Goal: Task Accomplishment & Management: Manage account settings

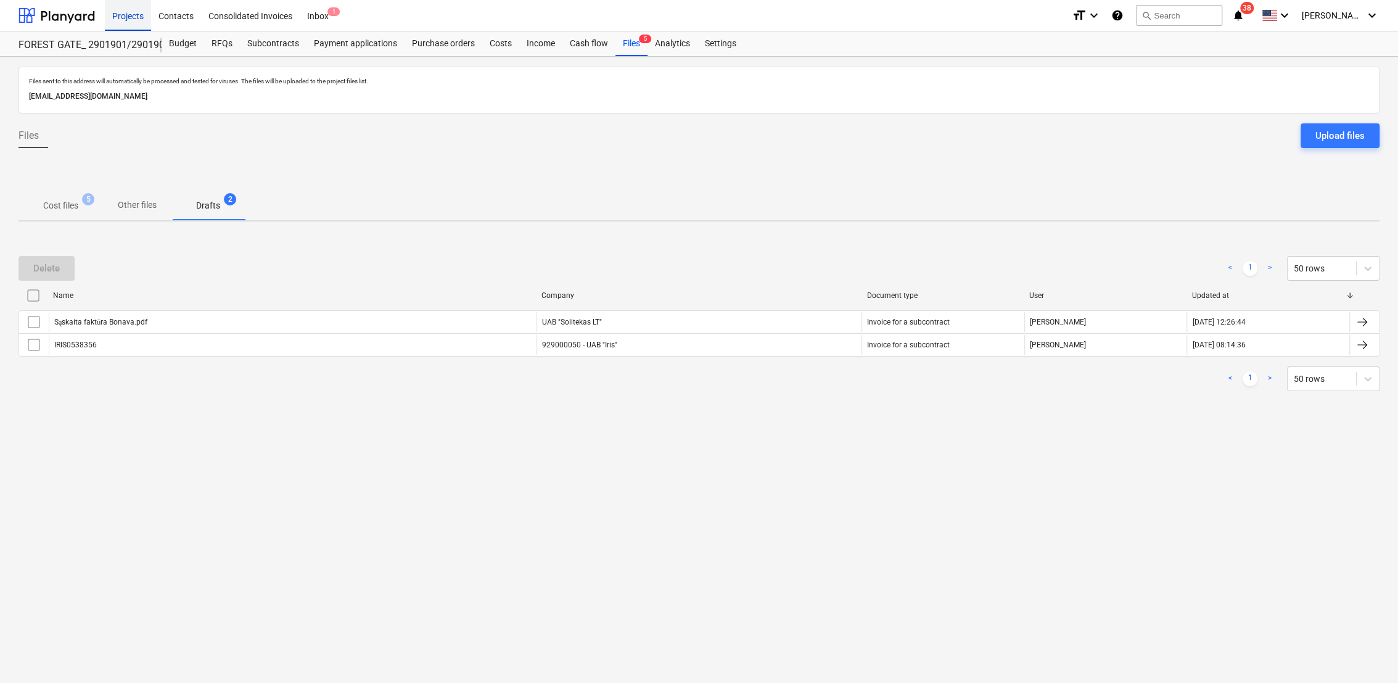
click at [131, 14] on div "Projects" at bounding box center [128, 14] width 46 height 31
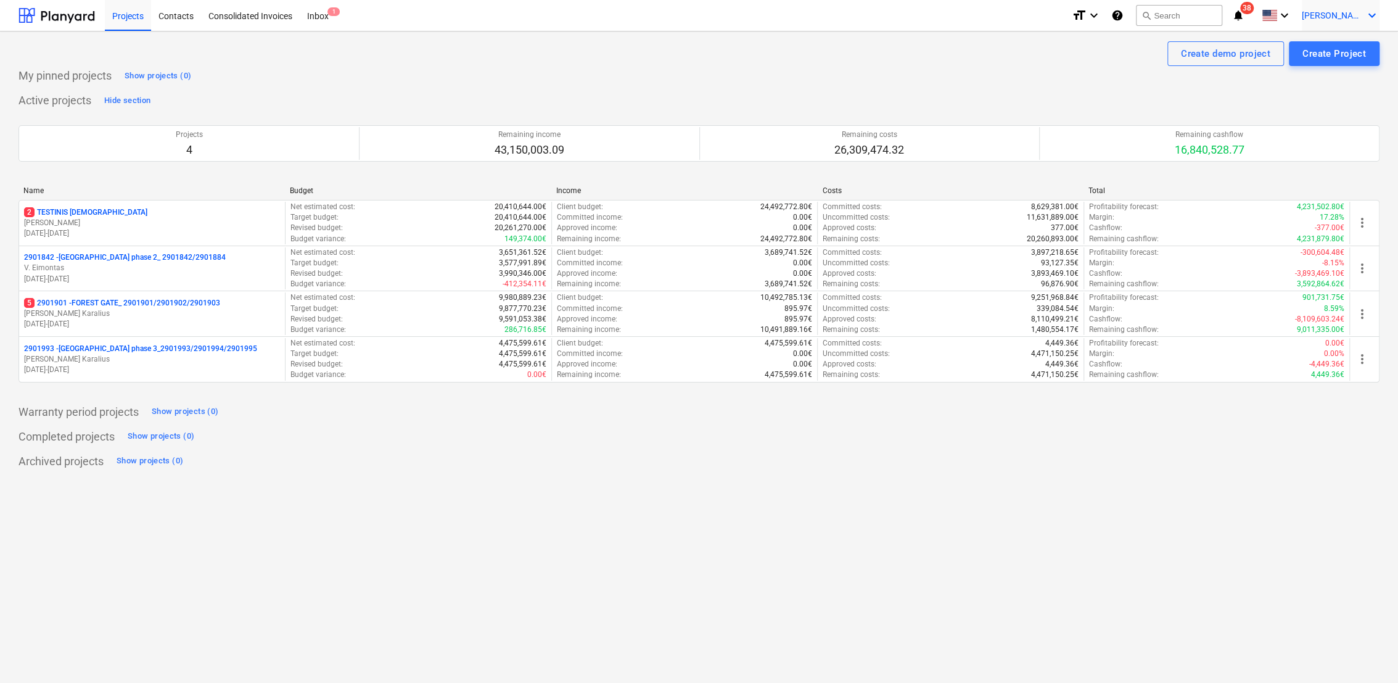
click at [1376, 12] on icon "keyboard_arrow_down" at bounding box center [1372, 15] width 15 height 15
click at [1345, 46] on div "Settings" at bounding box center [1343, 48] width 74 height 20
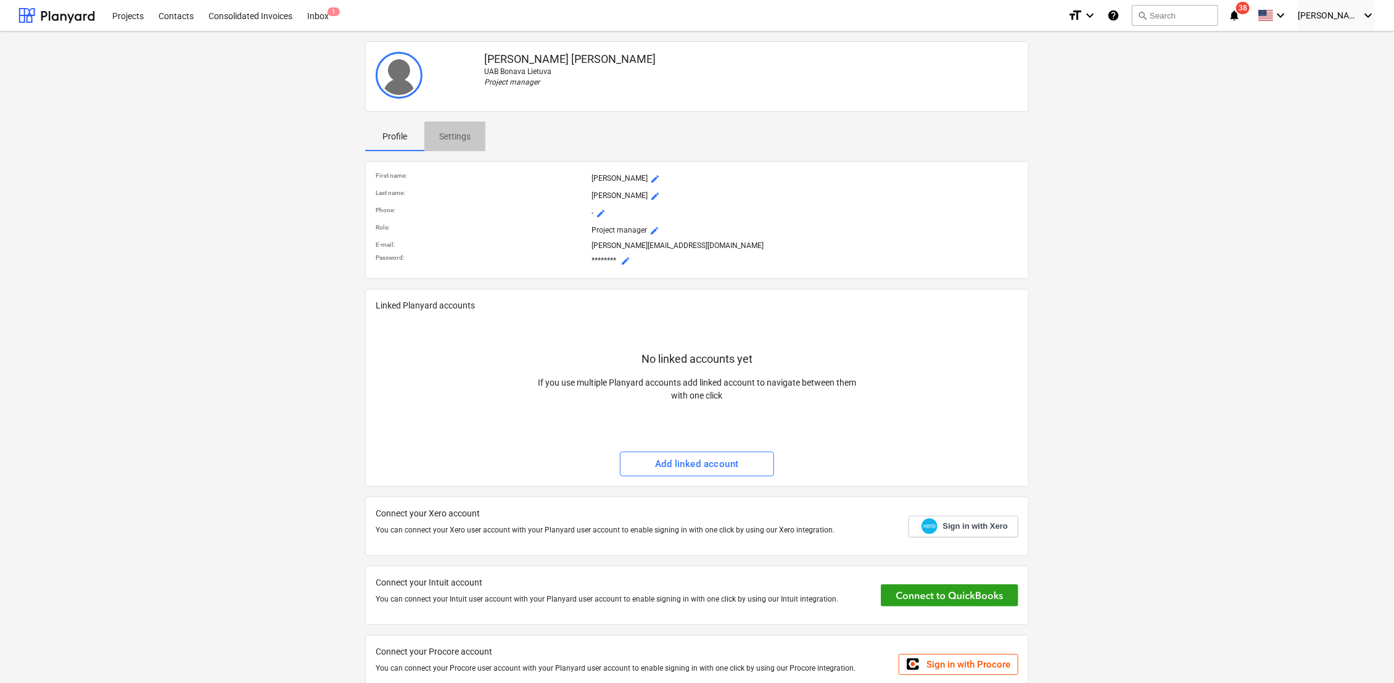
click at [452, 135] on p "Settings" at bounding box center [454, 136] width 31 height 13
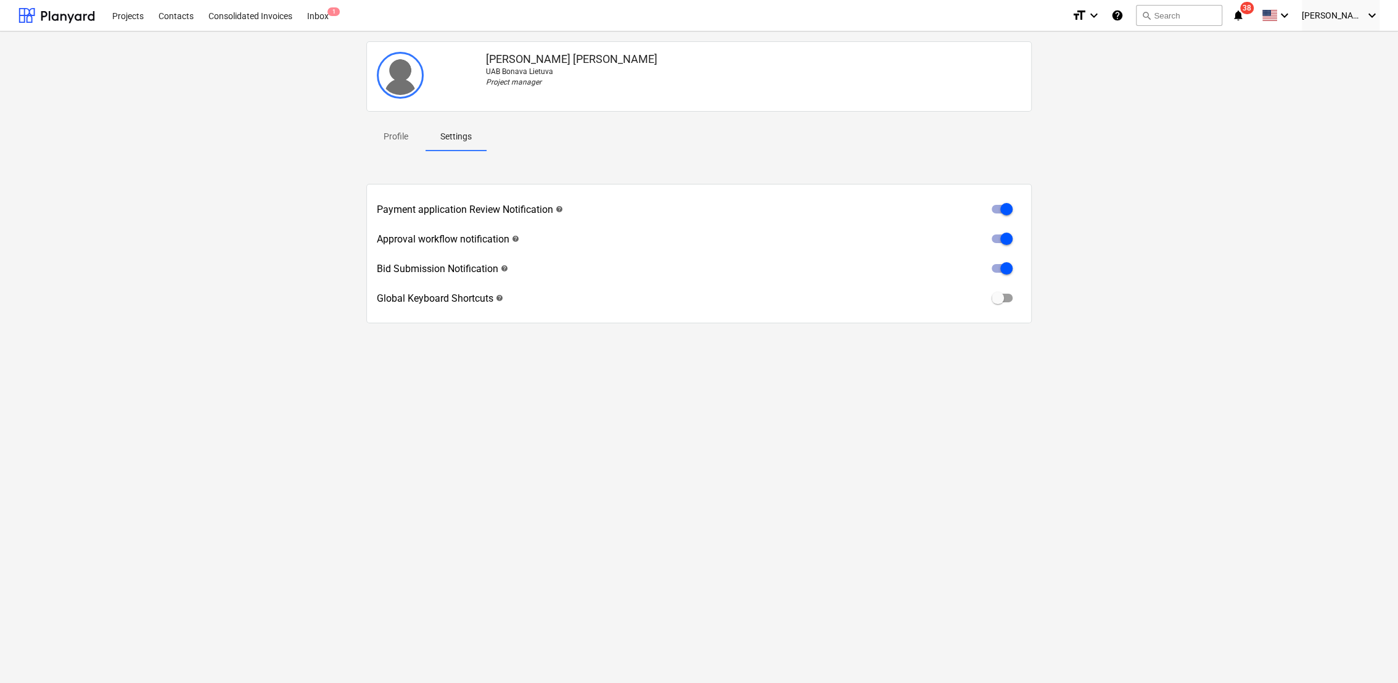
click at [389, 132] on p "Profile" at bounding box center [396, 136] width 30 height 13
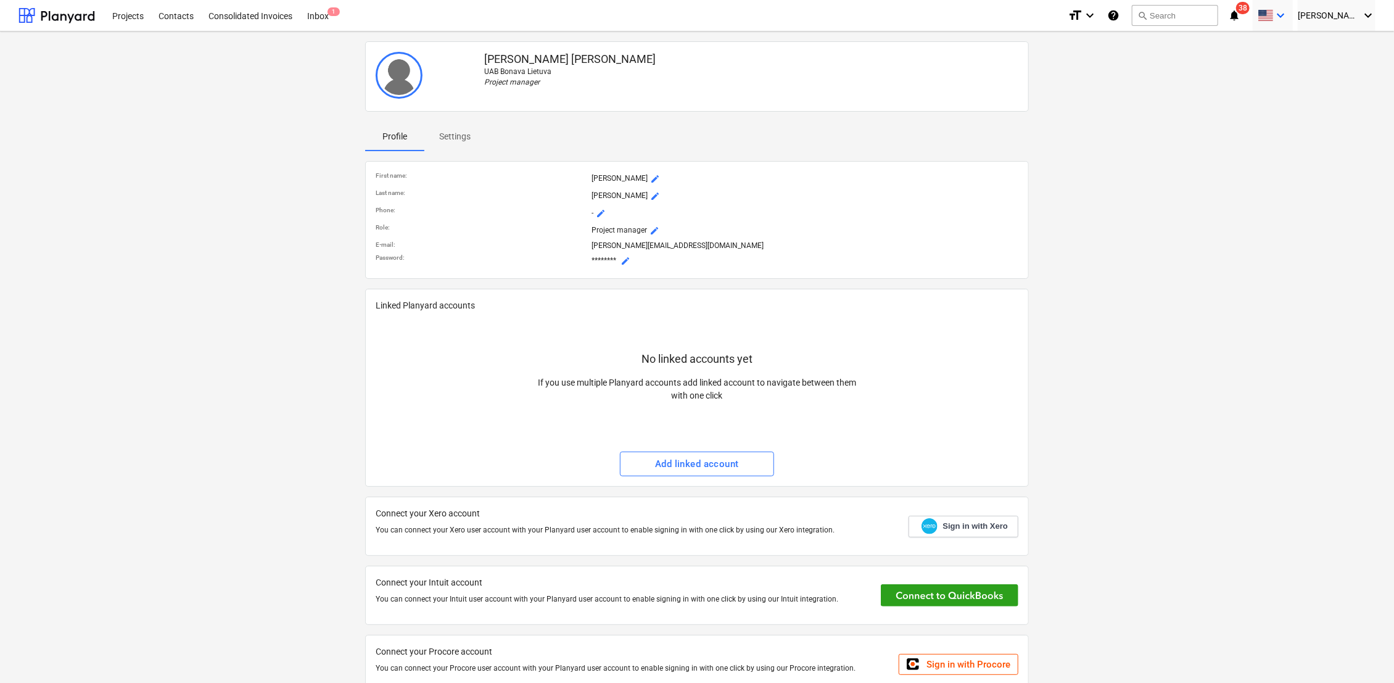
click at [1288, 17] on icon "keyboard_arrow_down" at bounding box center [1280, 15] width 15 height 15
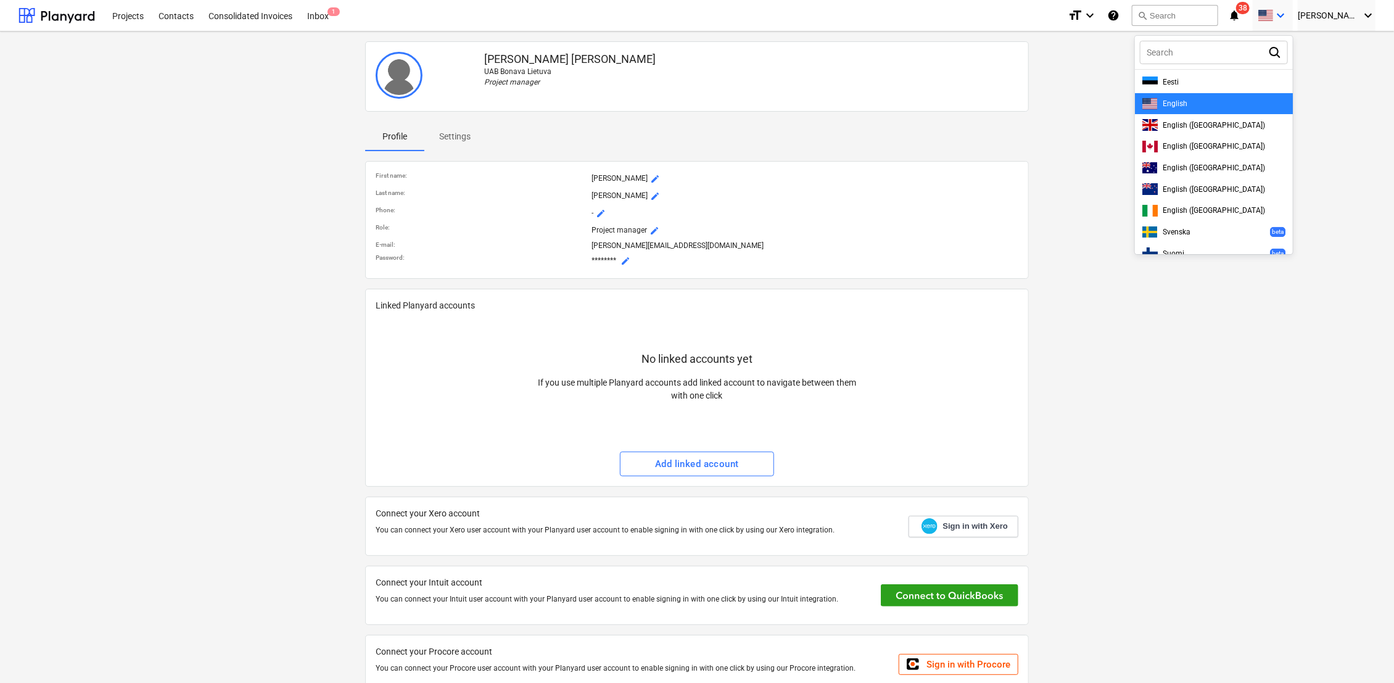
click at [1301, 17] on div at bounding box center [697, 341] width 1394 height 683
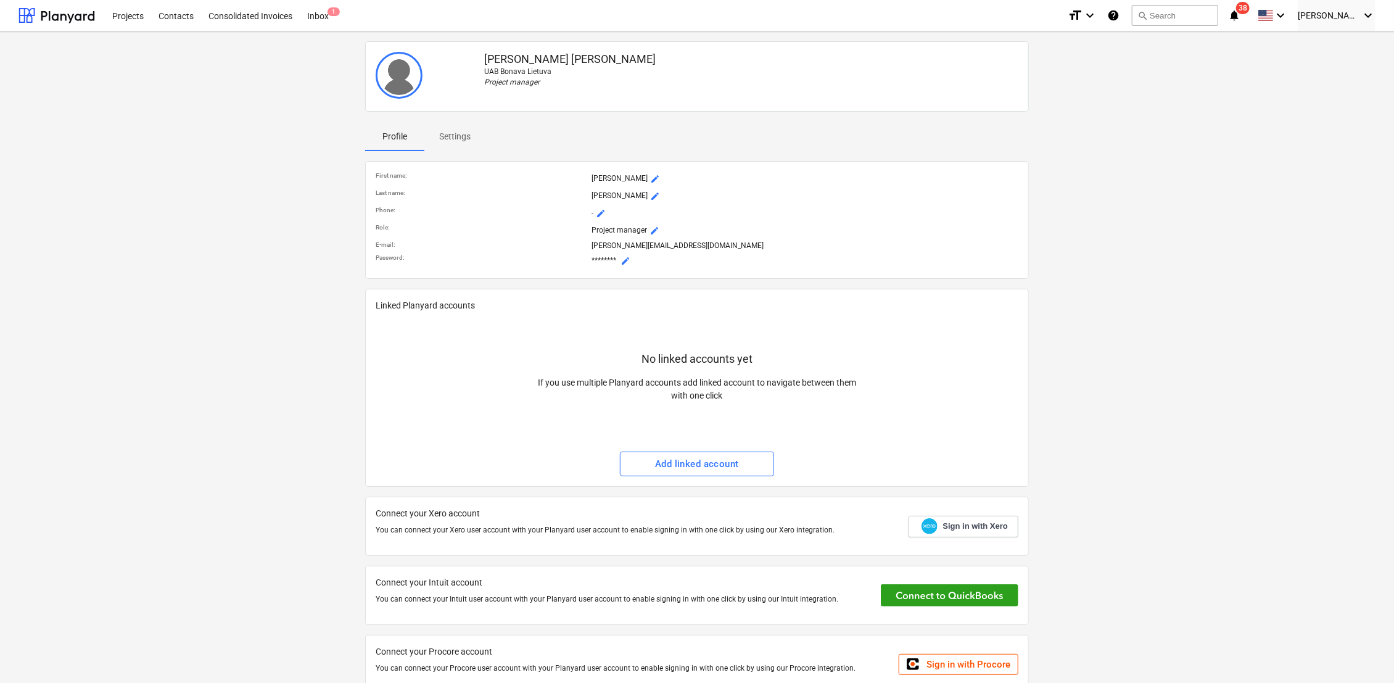
click at [1240, 12] on icon "notifications" at bounding box center [1234, 15] width 12 height 15
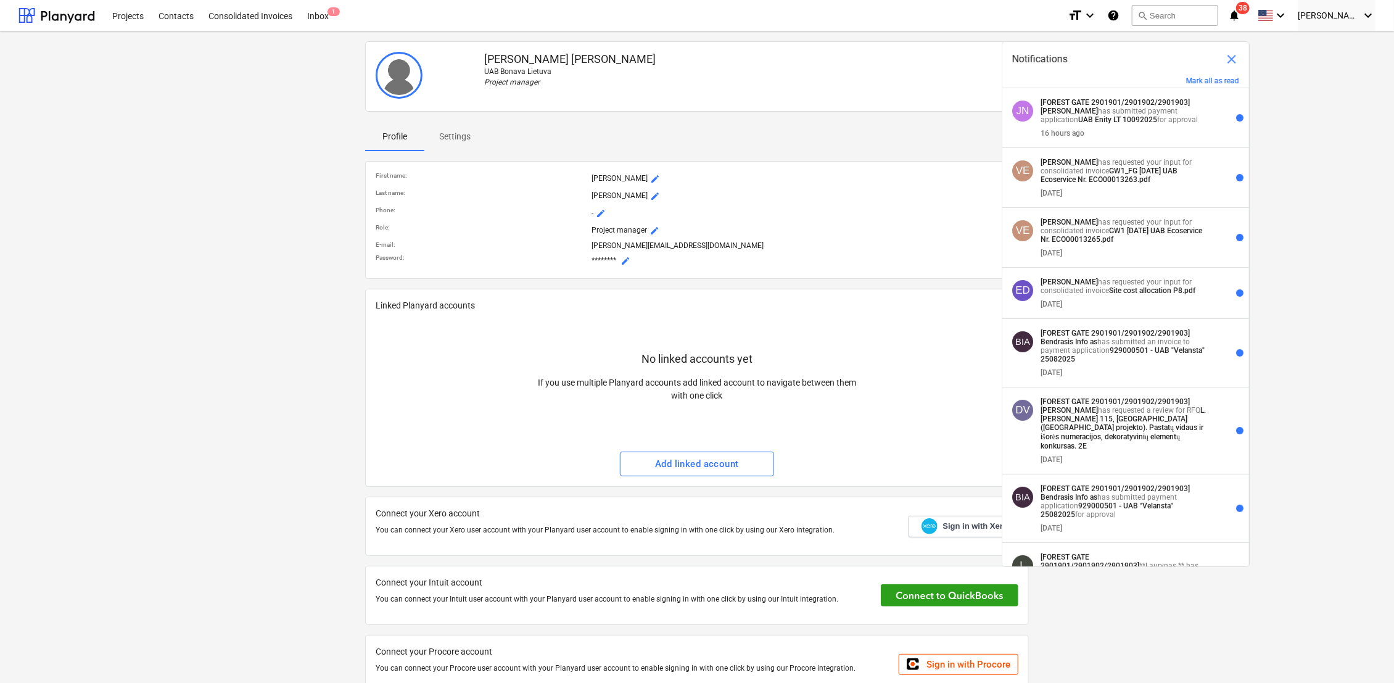
click at [1289, 112] on div "Julius Karalius UAB Bonava Lietuva Project manager Profile Settings First name …" at bounding box center [697, 372] width 1367 height 673
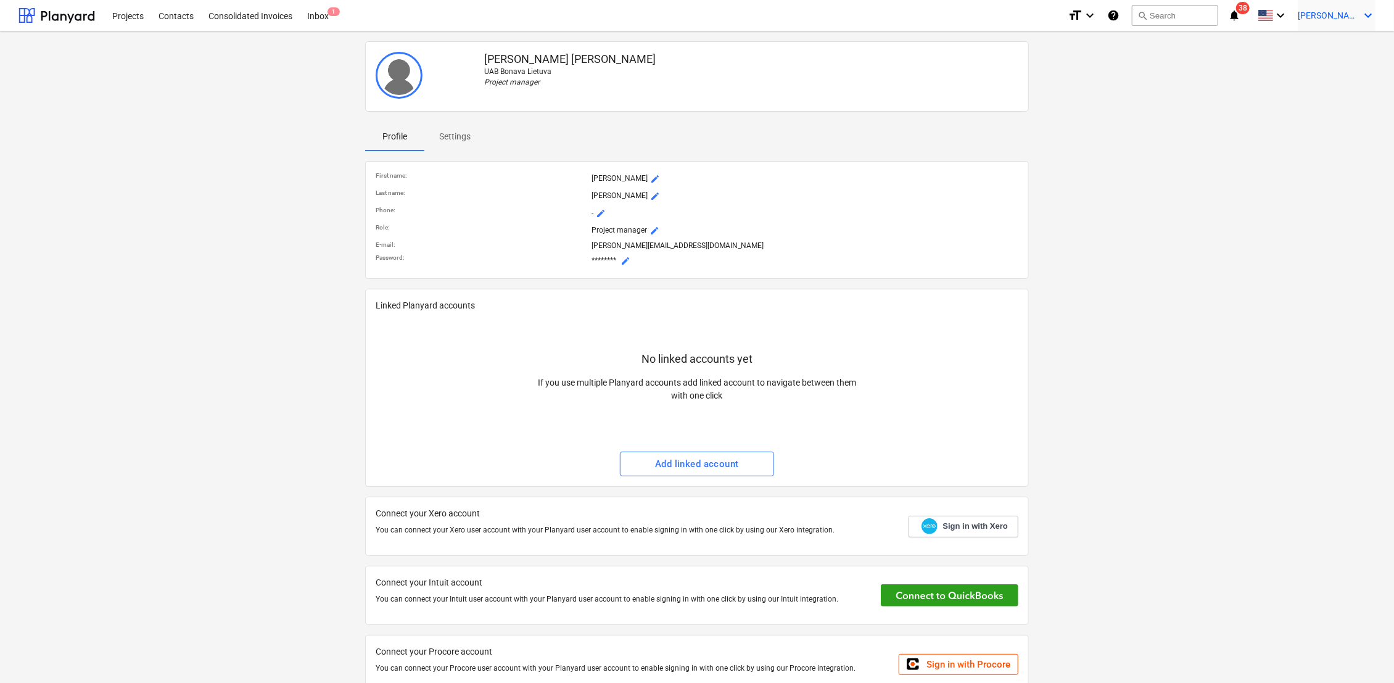
click at [1360, 16] on div "J. Karalius keyboard_arrow_down" at bounding box center [1337, 15] width 78 height 31
click at [1360, 16] on div at bounding box center [697, 341] width 1394 height 683
click at [465, 135] on p "Settings" at bounding box center [454, 136] width 31 height 13
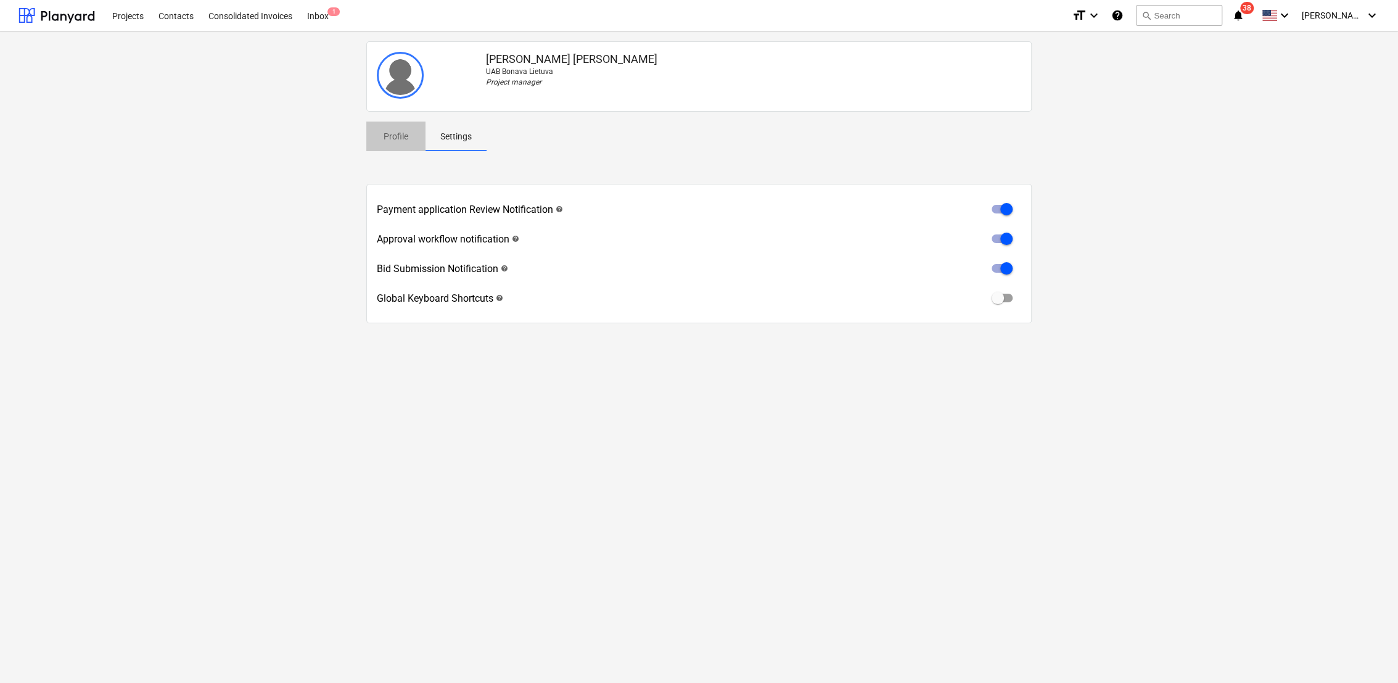
click at [404, 138] on p "Profile" at bounding box center [396, 136] width 30 height 13
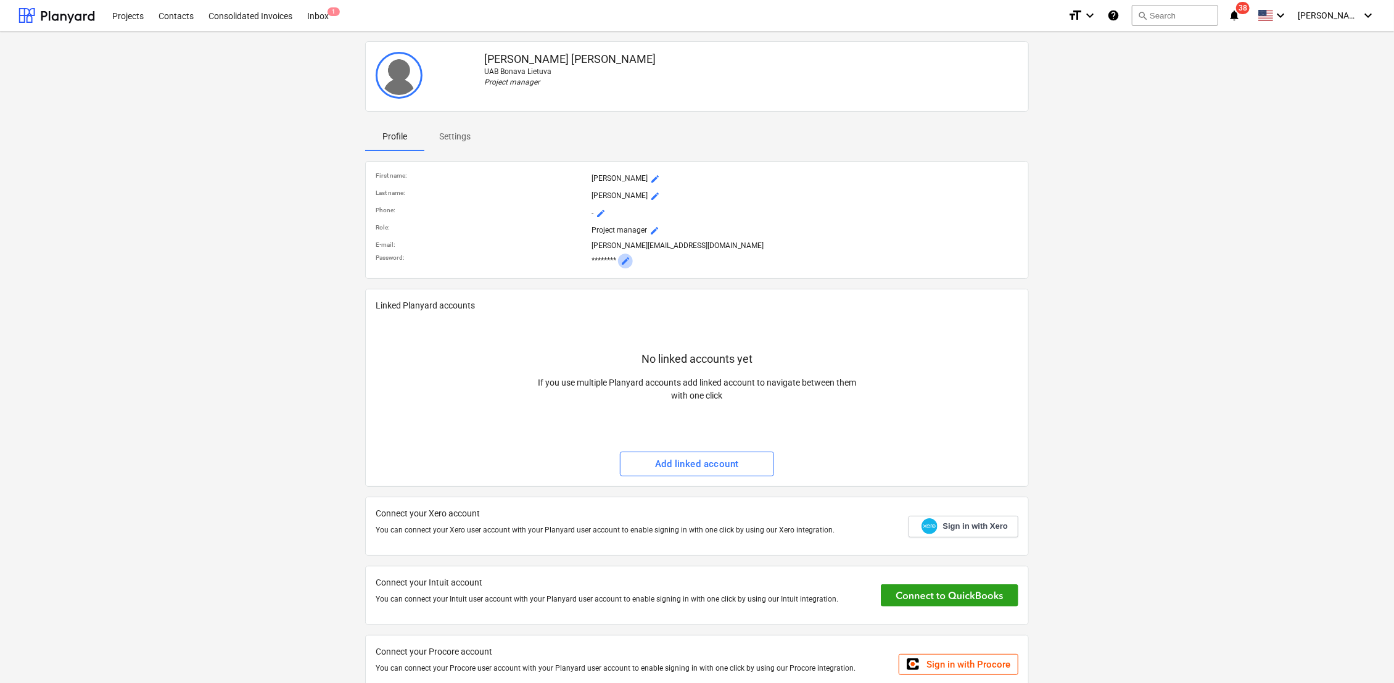
click at [624, 260] on span "mode_edit" at bounding box center [625, 261] width 10 height 10
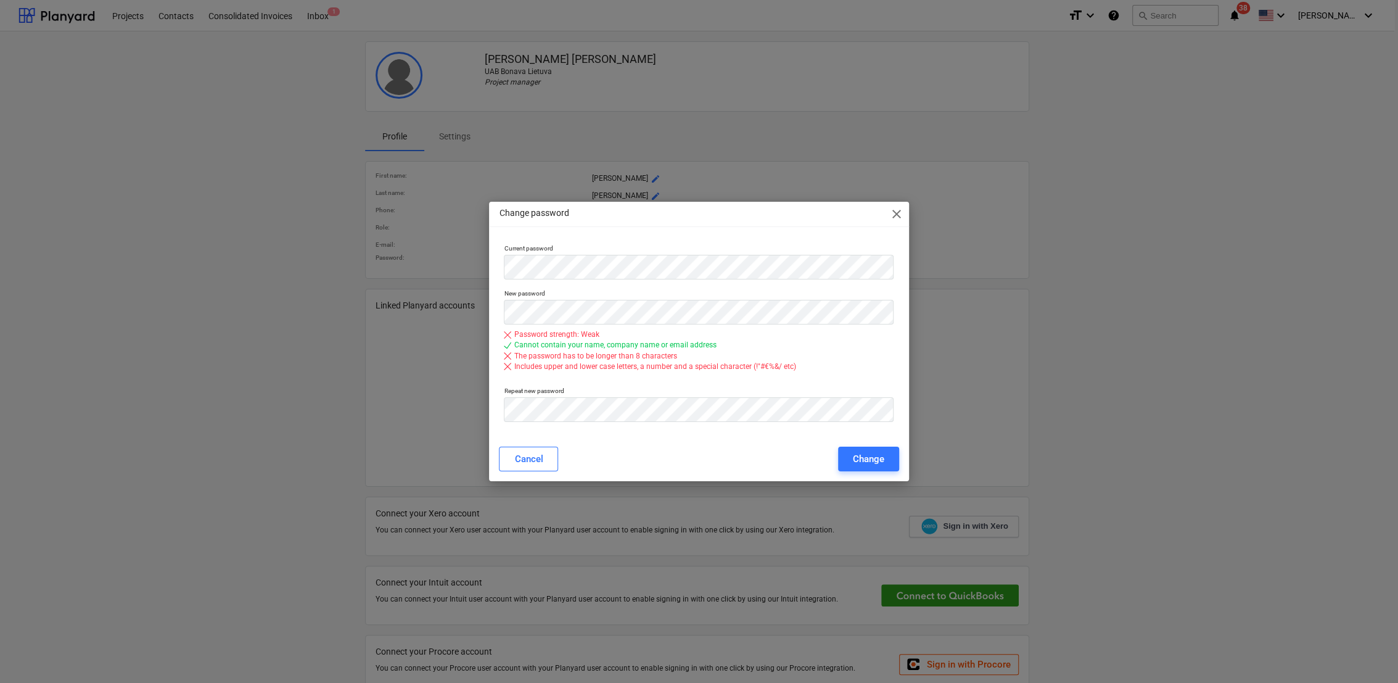
click at [894, 210] on span "close" at bounding box center [896, 214] width 15 height 15
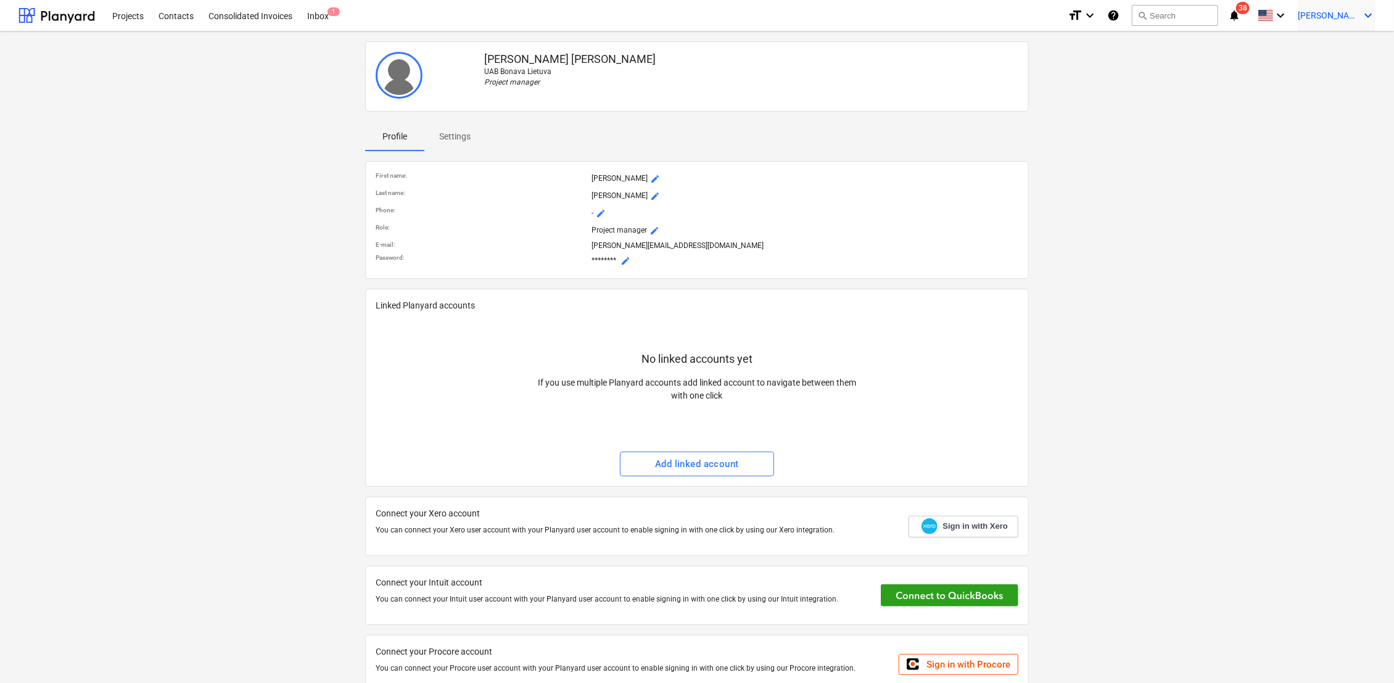
click at [1371, 17] on icon "keyboard_arrow_down" at bounding box center [1368, 15] width 15 height 15
click at [1330, 73] on div "Log out" at bounding box center [1338, 68] width 74 height 20
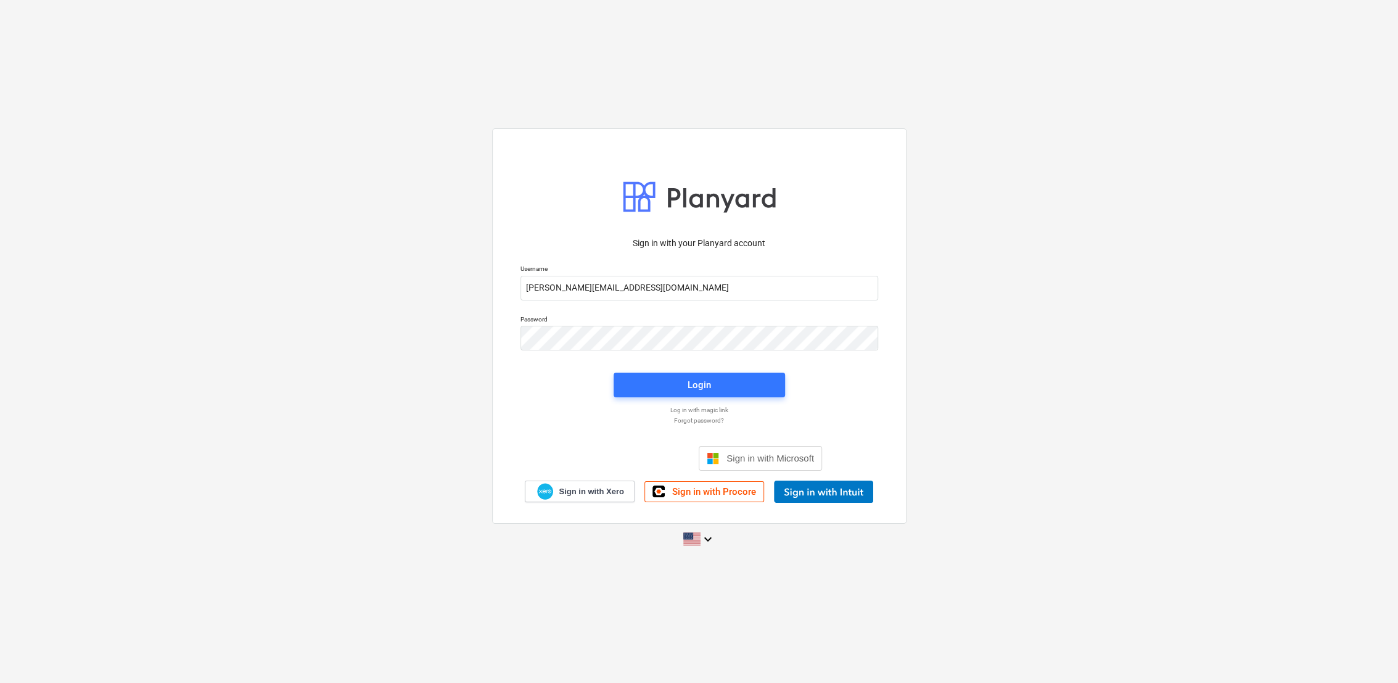
click at [711, 421] on p "Forgot password?" at bounding box center [699, 420] width 370 height 8
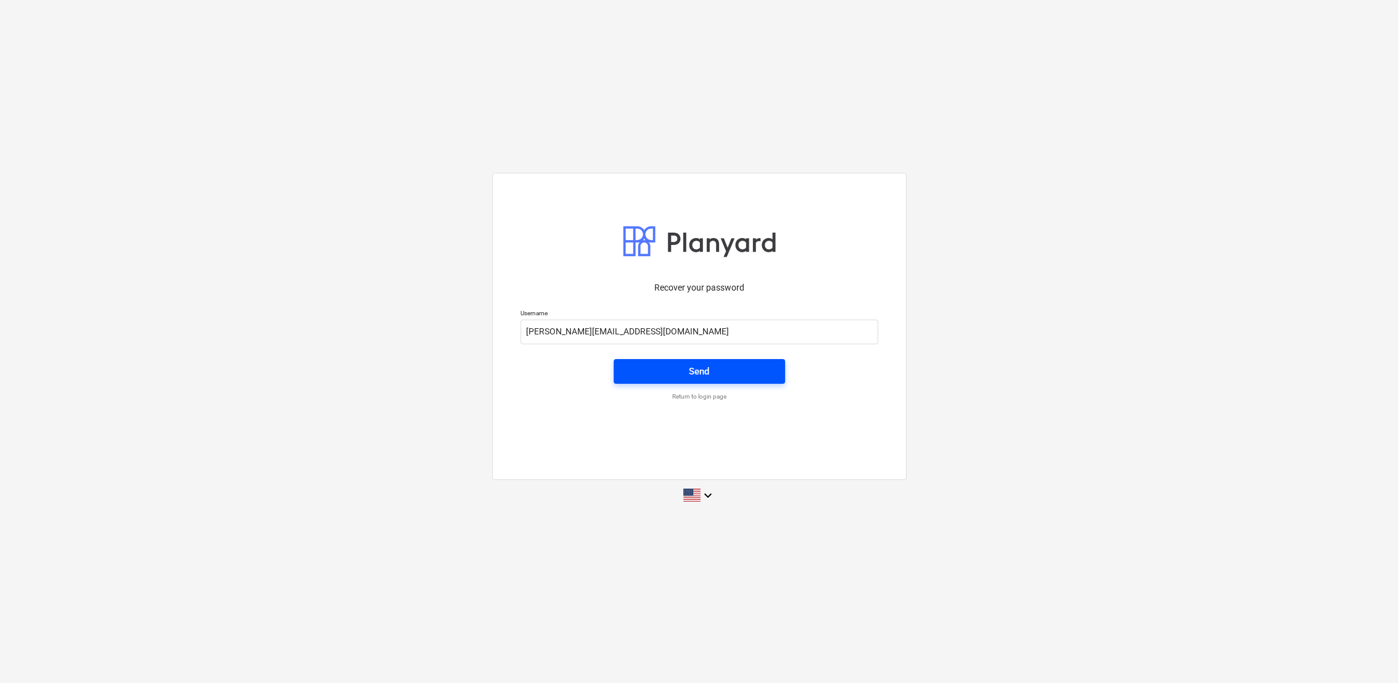
click at [694, 376] on div "Send" at bounding box center [699, 371] width 20 height 16
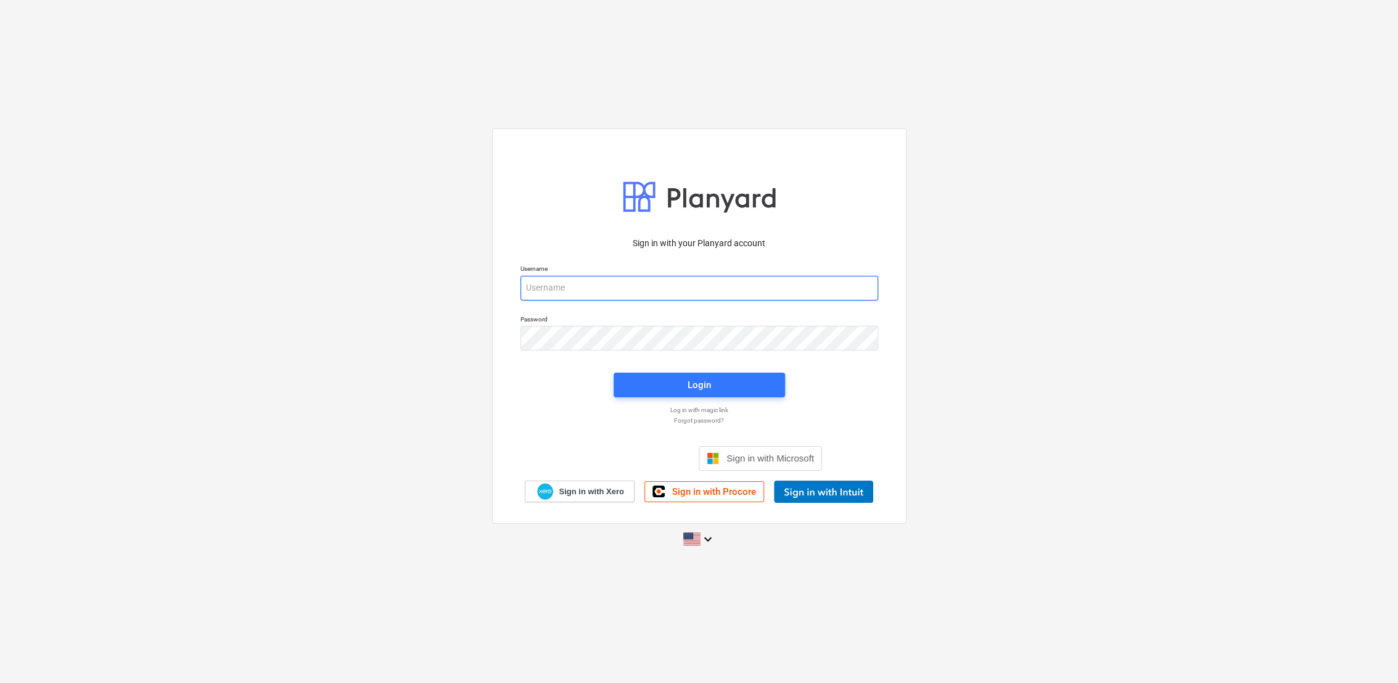
type input "julius.karalius@bonava.com"
click at [834, 395] on div "Sign in with your Planyard account Username julius.karalius@bonava.com Password…" at bounding box center [699, 365] width 373 height 273
click at [723, 386] on span "Login" at bounding box center [699, 385] width 142 height 16
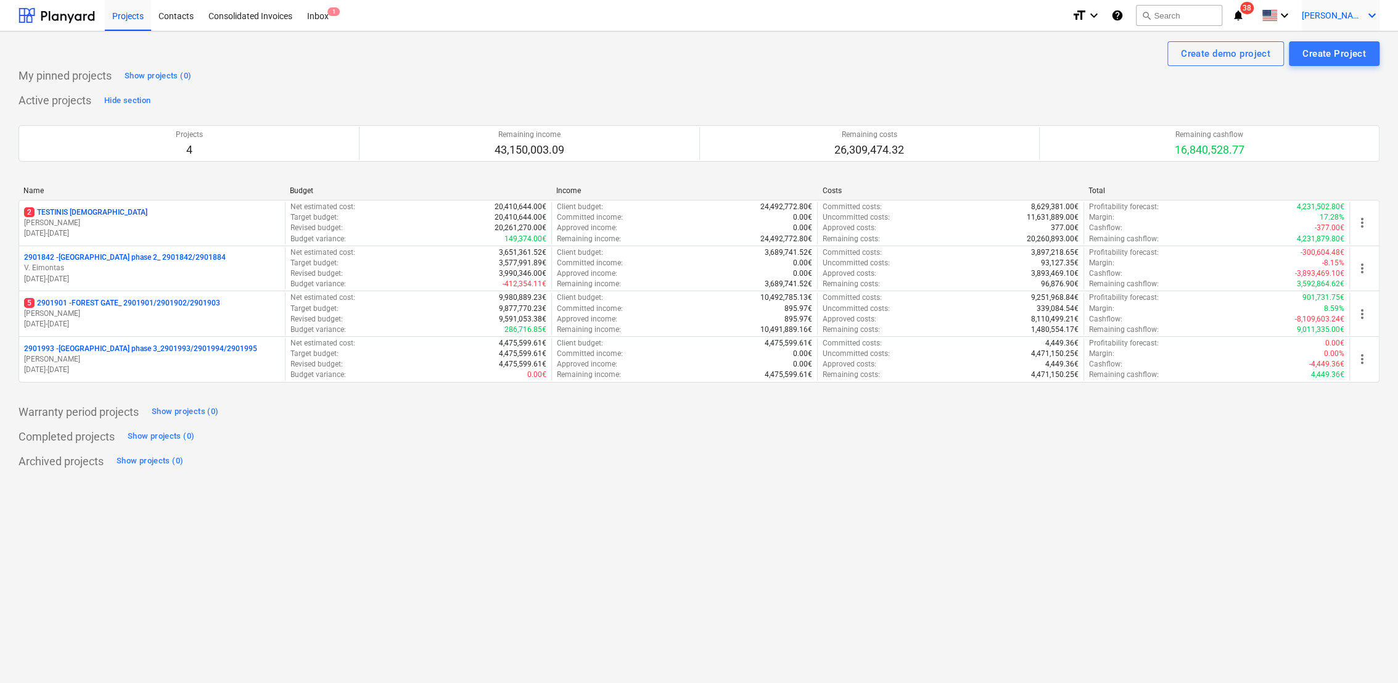
click at [1372, 17] on icon "keyboard_arrow_down" at bounding box center [1372, 15] width 15 height 15
click at [1337, 53] on div "Settings" at bounding box center [1343, 48] width 74 height 20
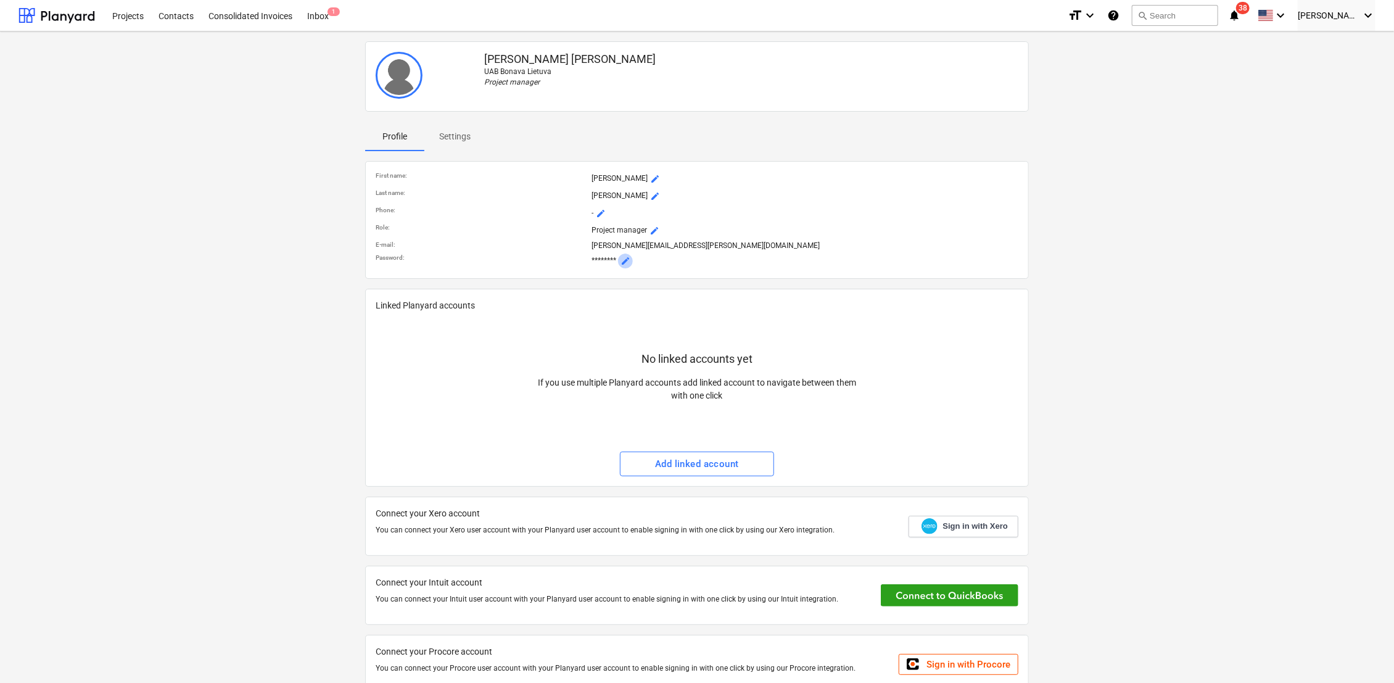
click at [626, 259] on span "mode_edit" at bounding box center [625, 261] width 10 height 10
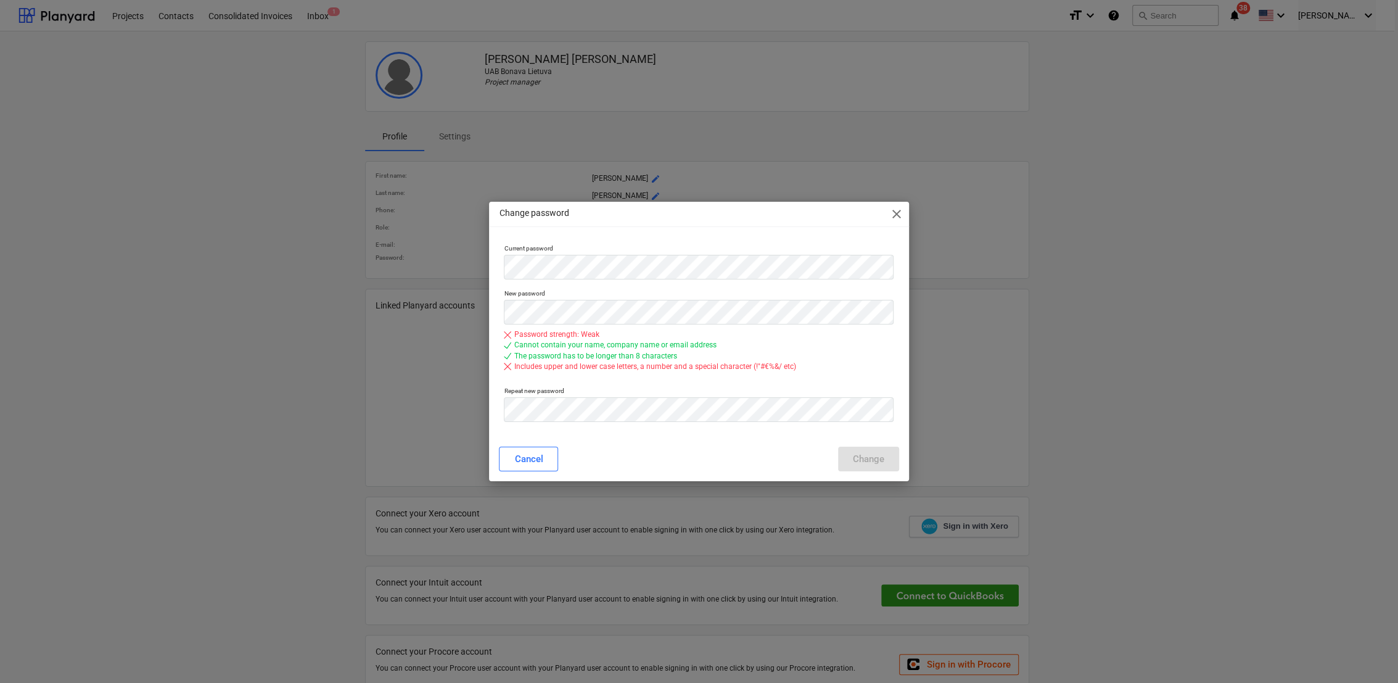
click at [839, 349] on div "Cannot contain your name, company name or email address" at bounding box center [699, 345] width 390 height 10
click at [870, 372] on div "Password strength: Weak Cannot contain your name, company name or email address…" at bounding box center [699, 350] width 390 height 52
click at [487, 310] on div "Change password close Current password New password Password strength: Weak Can…" at bounding box center [699, 341] width 1398 height 683
click at [632, 444] on div "Cancel Change" at bounding box center [699, 459] width 414 height 35
click at [872, 463] on div "Change" at bounding box center [868, 459] width 31 height 16
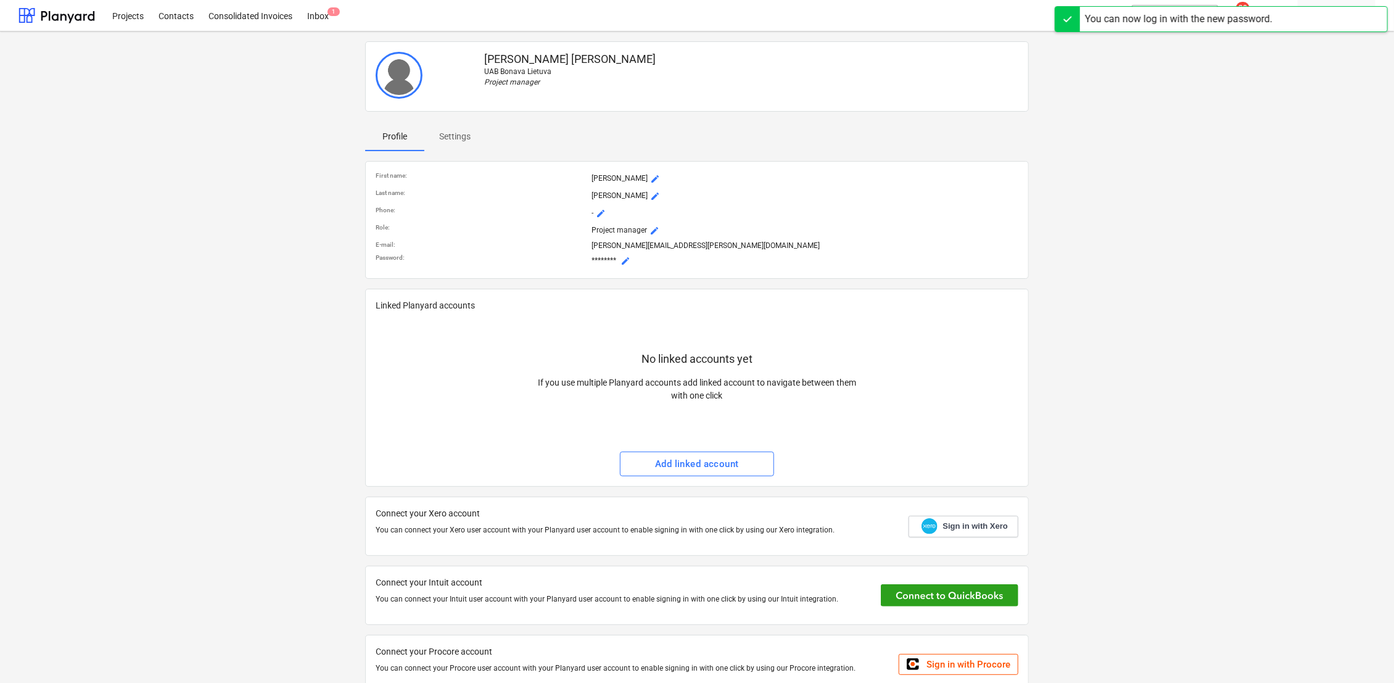
click at [1193, 215] on div "Julius Karalius UAB Bonava Lietuva Project manager Profile Settings First name …" at bounding box center [697, 372] width 1367 height 673
